Goal: Use online tool/utility: Utilize a website feature to perform a specific function

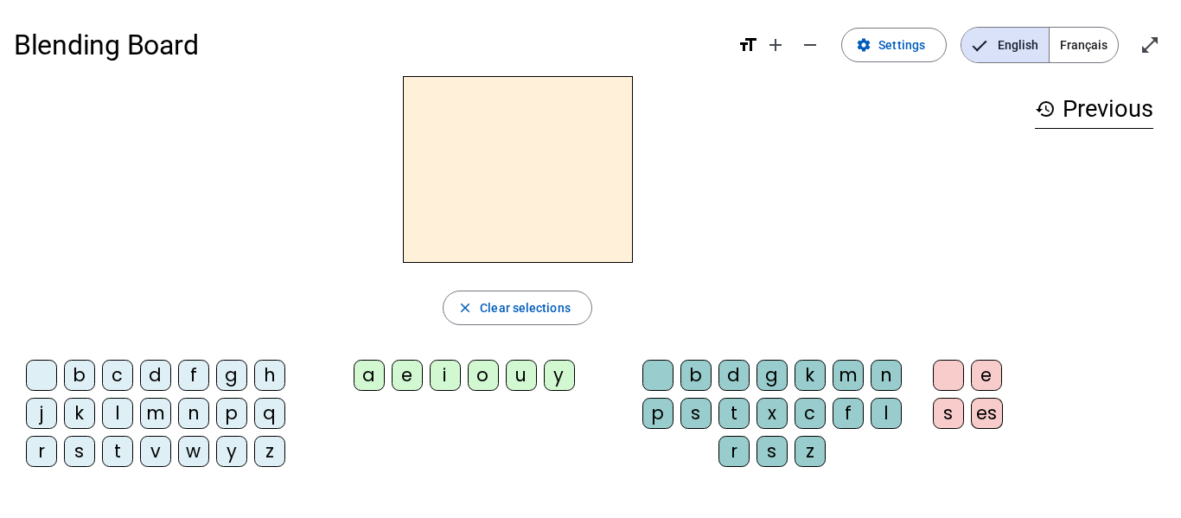
click at [194, 375] on div "f" at bounding box center [193, 375] width 31 height 31
click at [369, 381] on div "a" at bounding box center [369, 375] width 31 height 31
click at [481, 378] on div "o" at bounding box center [483, 375] width 31 height 31
click at [118, 414] on div "l" at bounding box center [117, 413] width 31 height 31
click at [44, 452] on div "r" at bounding box center [41, 451] width 31 height 31
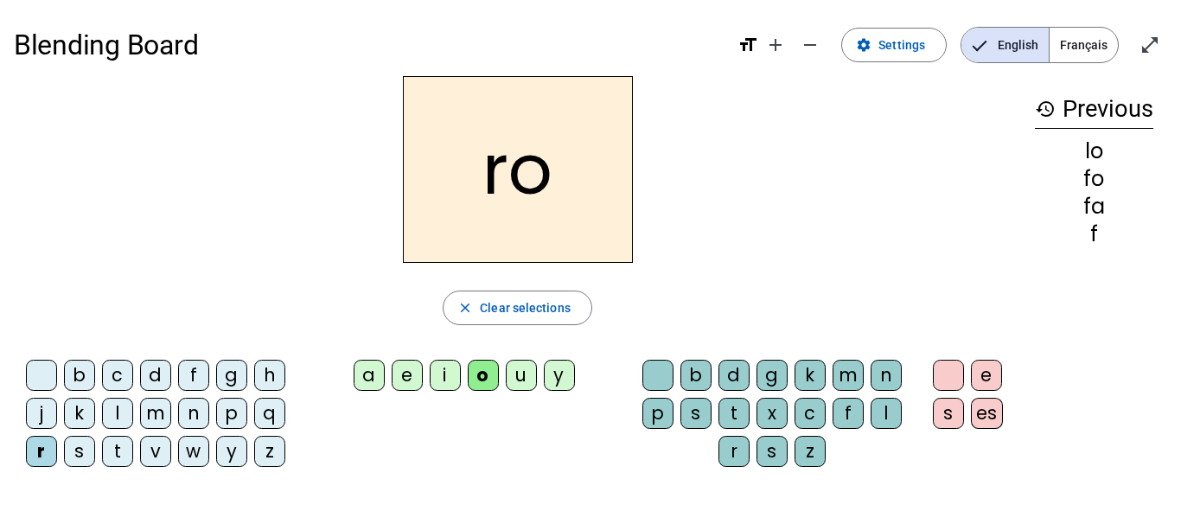
click at [368, 381] on div "a" at bounding box center [369, 375] width 31 height 31
click at [368, 380] on div "a" at bounding box center [369, 375] width 31 height 31
click at [117, 417] on div "l" at bounding box center [117, 413] width 31 height 31
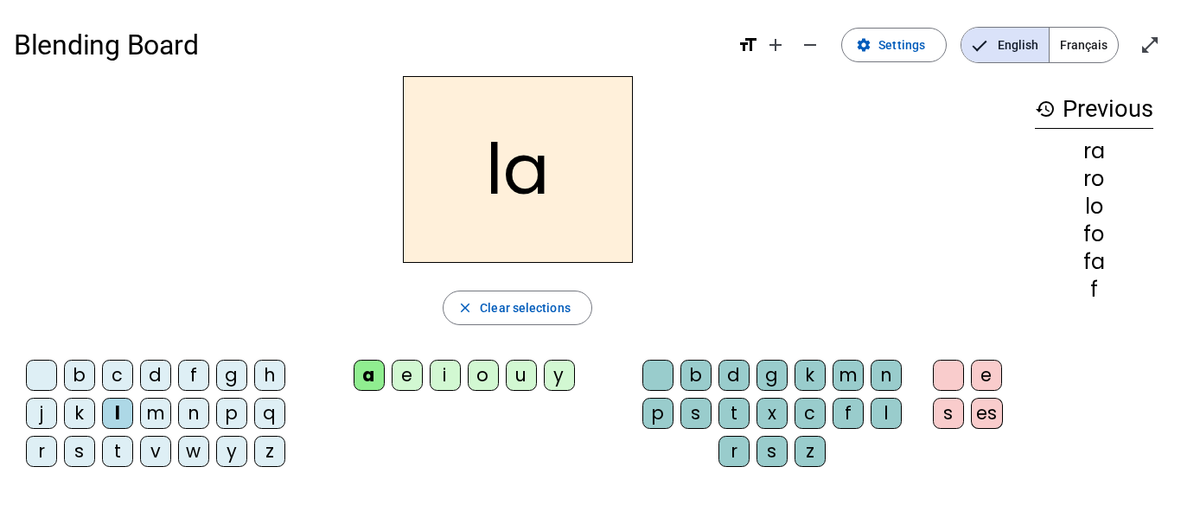
click at [487, 384] on div "o" at bounding box center [483, 375] width 31 height 31
click at [194, 374] on div "f" at bounding box center [193, 375] width 31 height 31
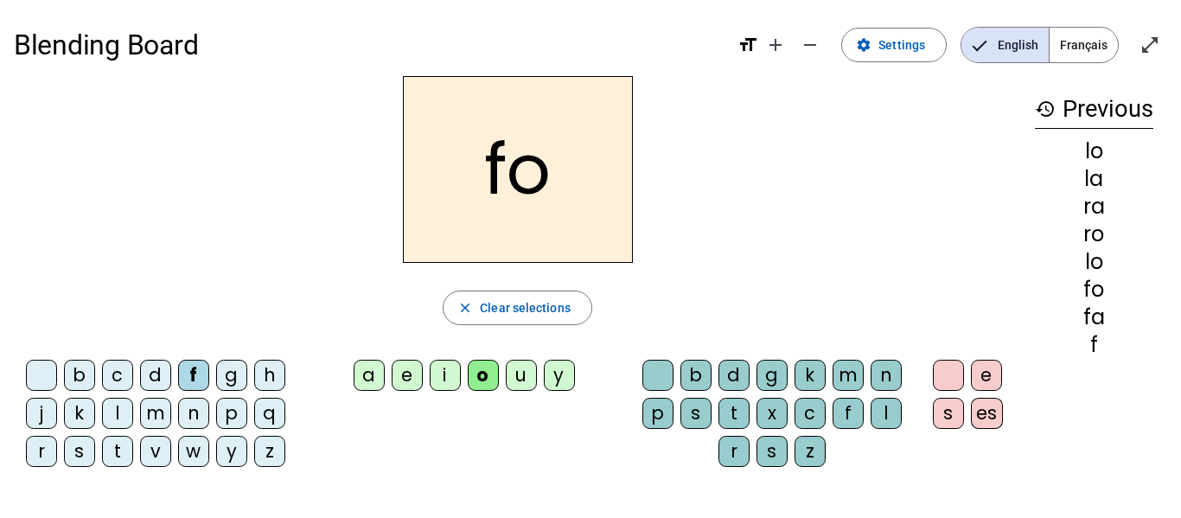
click at [375, 374] on div "a" at bounding box center [369, 375] width 31 height 31
click at [46, 451] on div "r" at bounding box center [41, 451] width 31 height 31
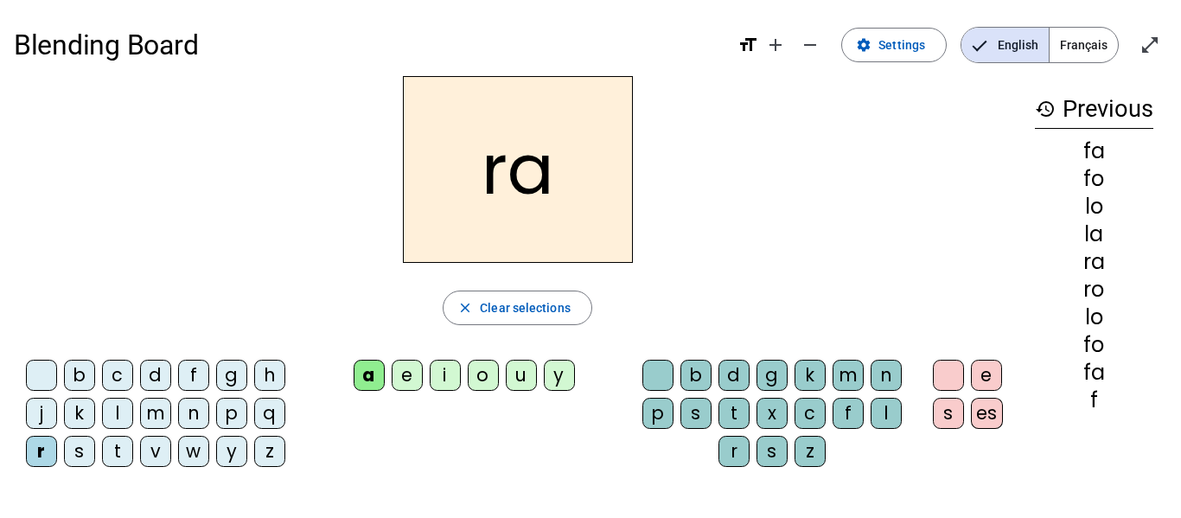
click at [882, 410] on div "l" at bounding box center [885, 413] width 31 height 31
